Goal: Find specific page/section: Find specific page/section

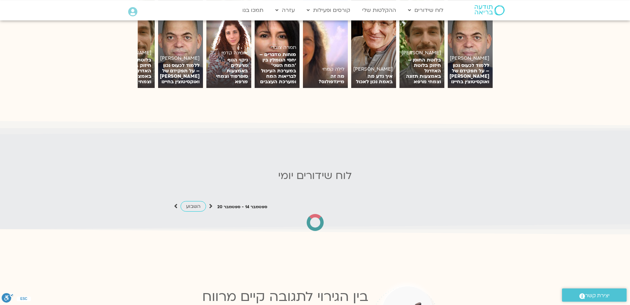
scroll to position [620, 0]
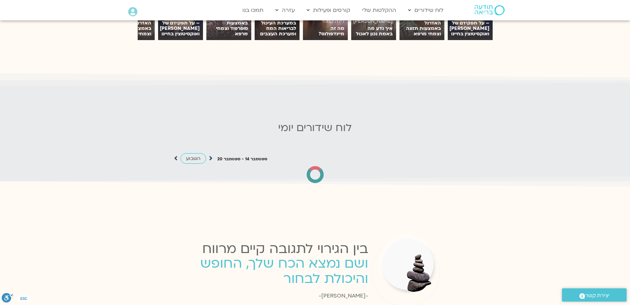
click at [211, 155] on icon at bounding box center [210, 158] width 3 height 7
click at [201, 155] on link "השבוע" at bounding box center [192, 158] width 25 height 11
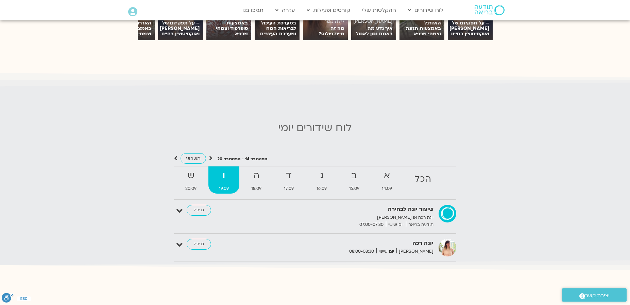
click at [134, 11] on icon at bounding box center [132, 12] width 9 height 10
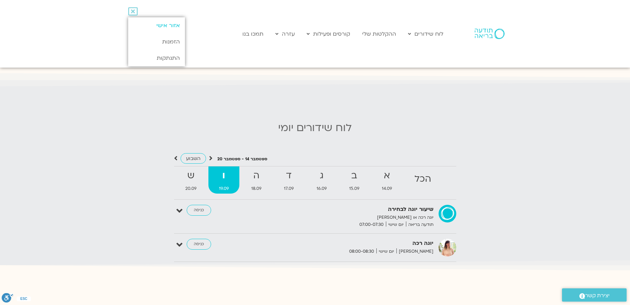
click at [162, 24] on link "אזור אישי" at bounding box center [156, 25] width 57 height 16
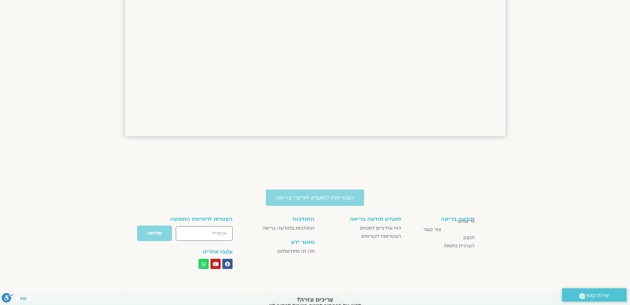
scroll to position [679, 0]
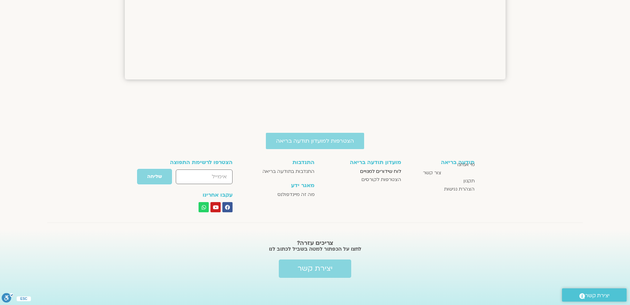
click at [370, 169] on span "לוח שידורים למנויים" at bounding box center [380, 172] width 41 height 8
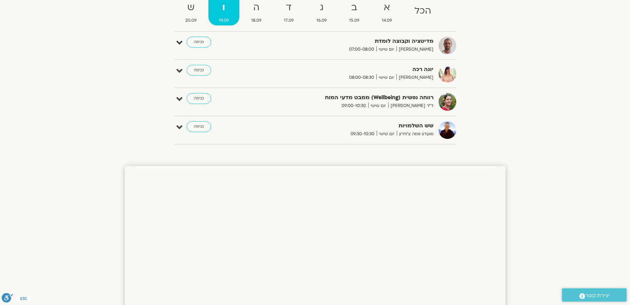
scroll to position [39, 0]
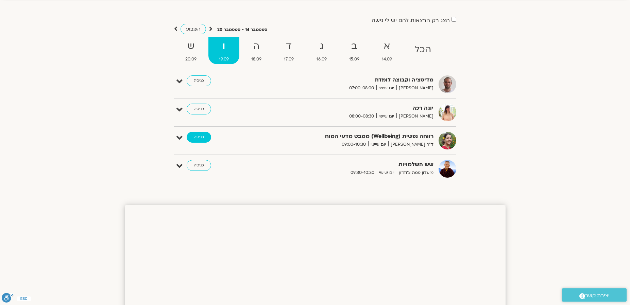
click at [197, 135] on link "כניסה" at bounding box center [199, 137] width 24 height 11
